Goal: Book appointment/travel/reservation

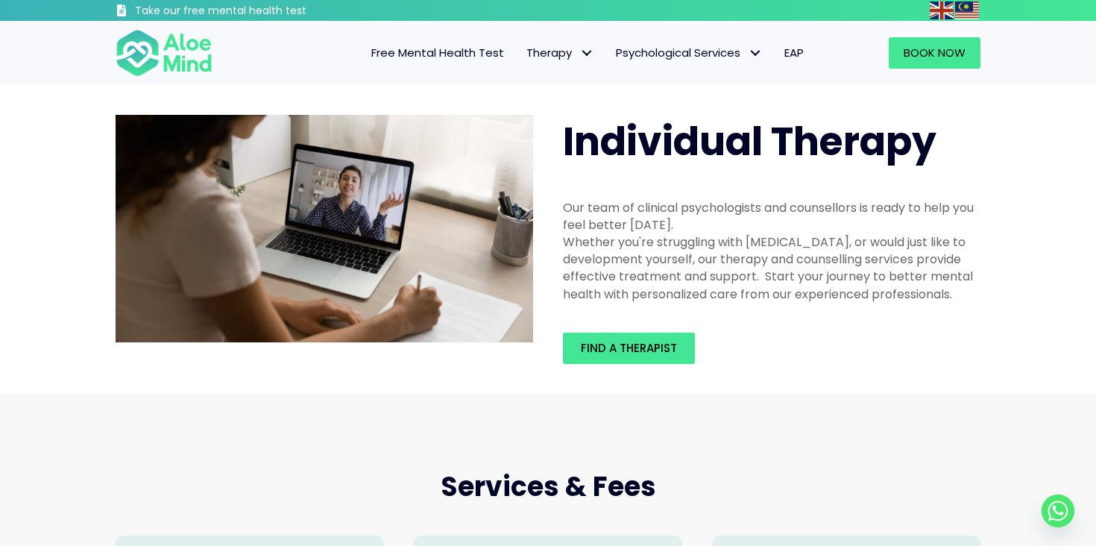
click at [421, 61] on link "Free Mental Health Test" at bounding box center [437, 52] width 155 height 31
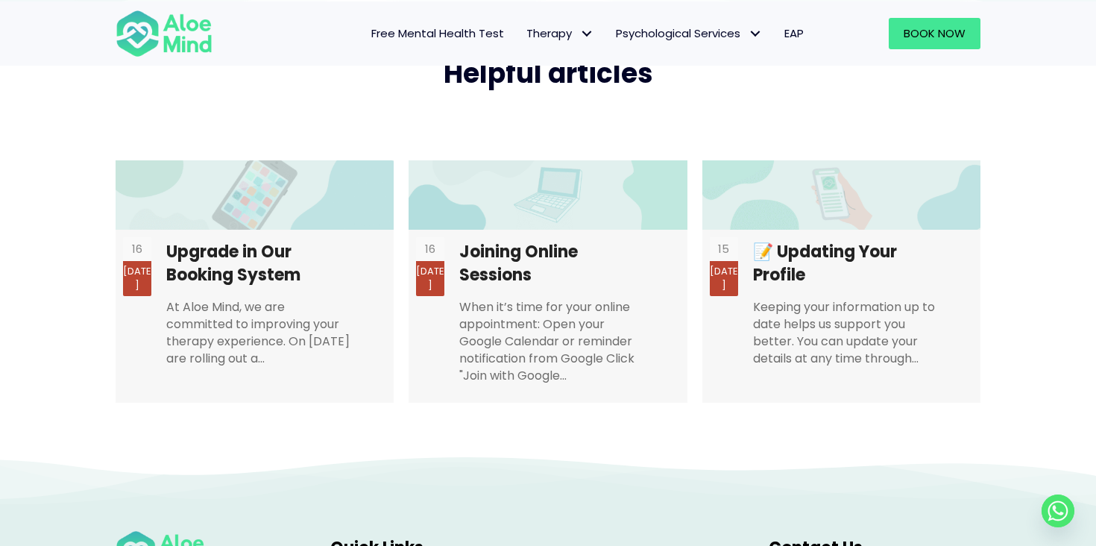
scroll to position [2613, 0]
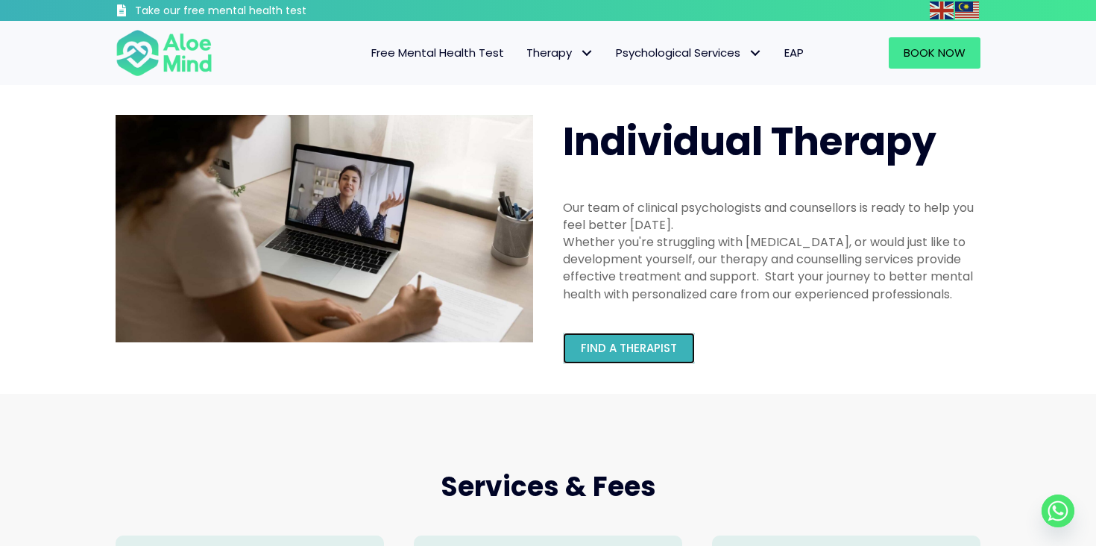
click at [668, 350] on span "Find a therapist" at bounding box center [629, 348] width 96 height 16
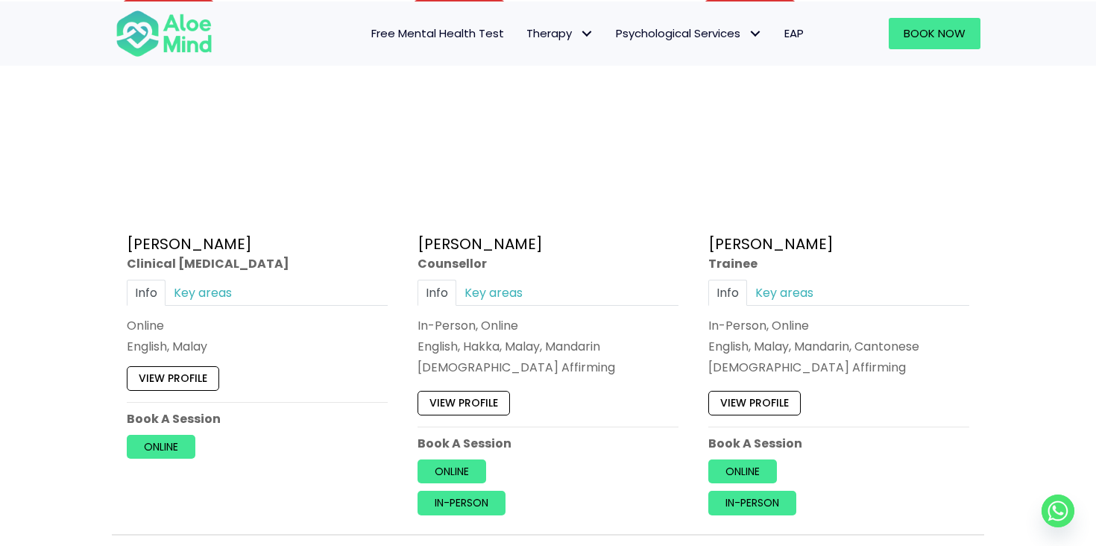
scroll to position [6441, 0]
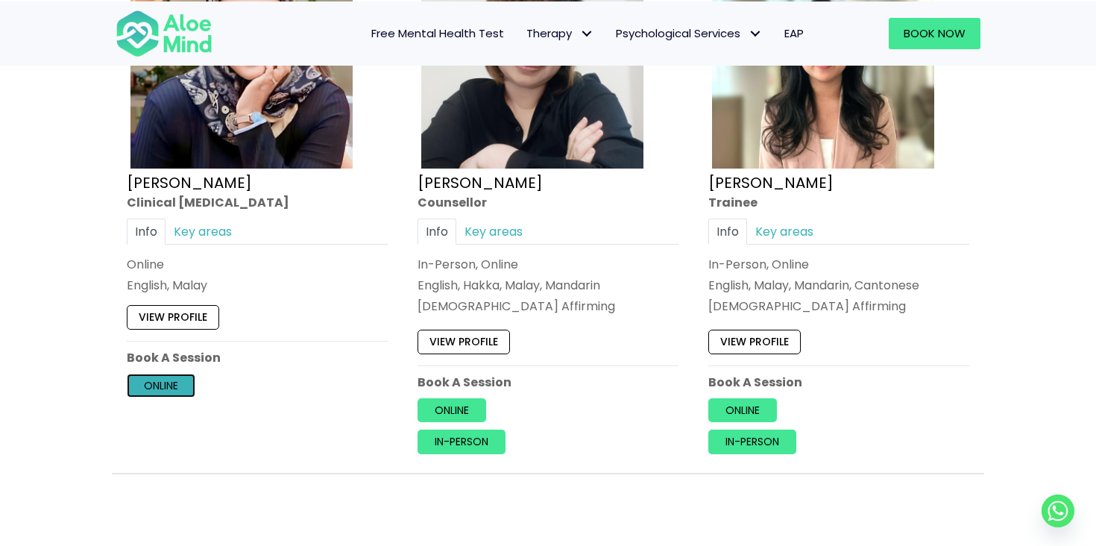
click at [160, 379] on link "Online" at bounding box center [161, 386] width 69 height 24
